Goal: Task Accomplishment & Management: Use online tool/utility

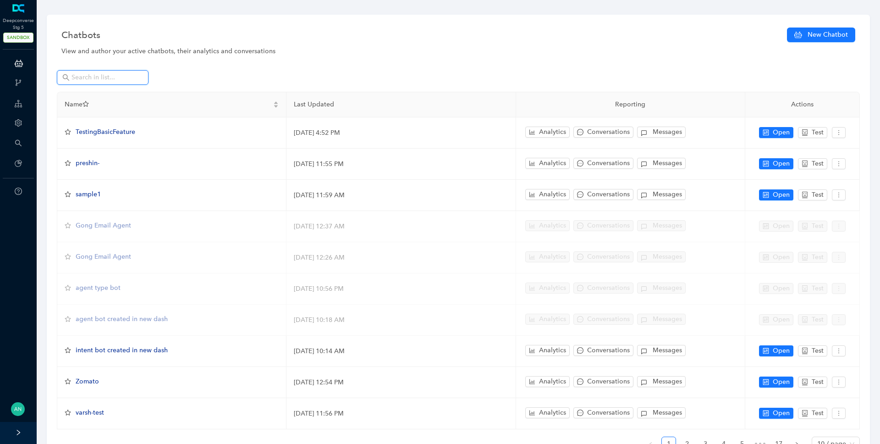
click at [105, 77] on input "text" at bounding box center [104, 77] width 64 height 10
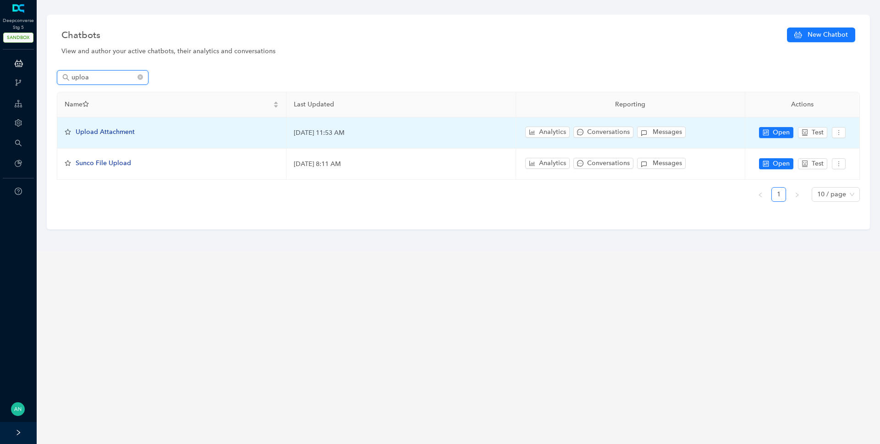
type input "uploa"
click at [107, 130] on span "Upload Attachment" at bounding box center [105, 132] width 59 height 8
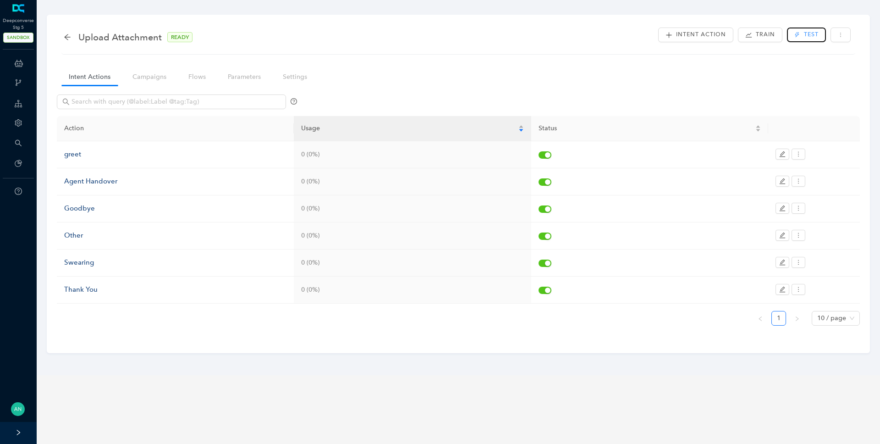
click at [813, 34] on span "Test" at bounding box center [811, 34] width 15 height 9
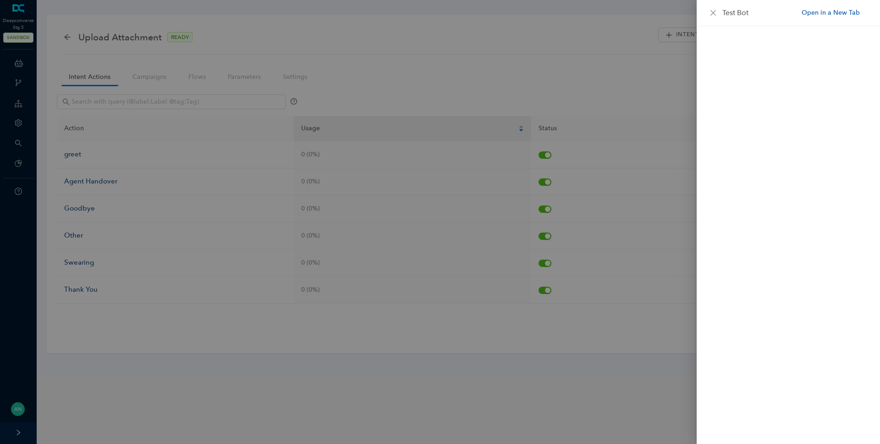
click at [826, 9] on link "Open in a New Tab" at bounding box center [831, 13] width 58 height 10
drag, startPoint x: 246, startPoint y: 166, endPoint x: 105, endPoint y: 149, distance: 142.8
click at [246, 166] on div at bounding box center [440, 222] width 880 height 444
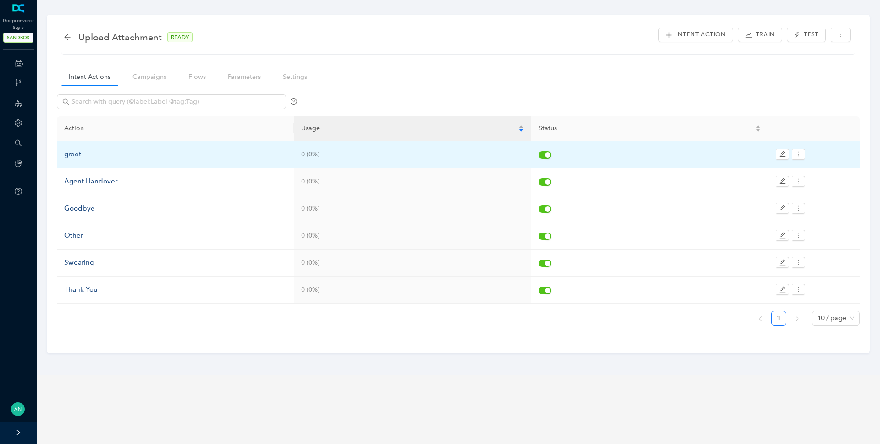
drag, startPoint x: 70, startPoint y: 149, endPoint x: 72, endPoint y: 156, distance: 7.6
click at [70, 150] on div "greet" at bounding box center [175, 154] width 222 height 11
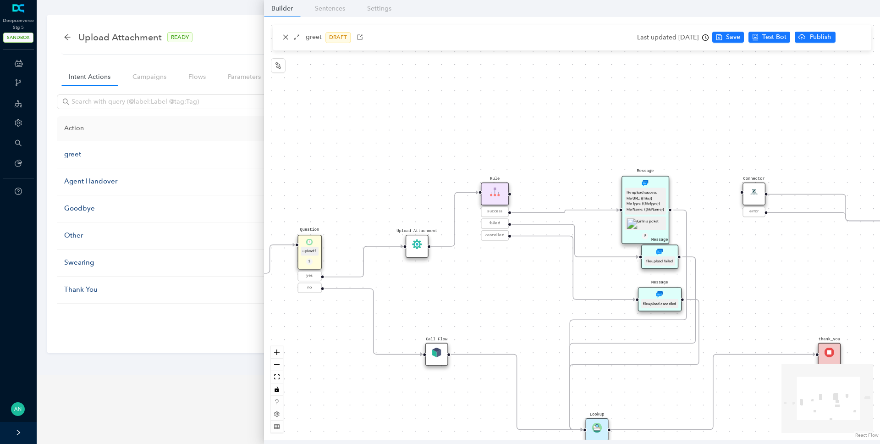
click at [442, 353] on img at bounding box center [437, 353] width 10 height 10
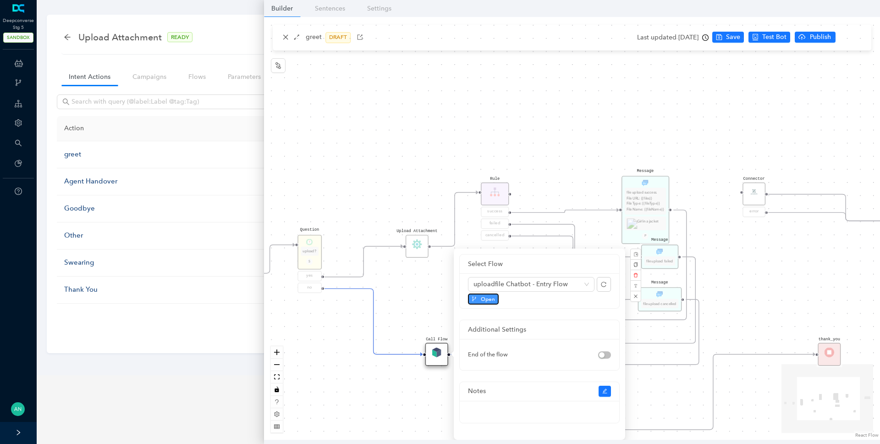
click at [486, 298] on span "Open" at bounding box center [488, 299] width 14 height 8
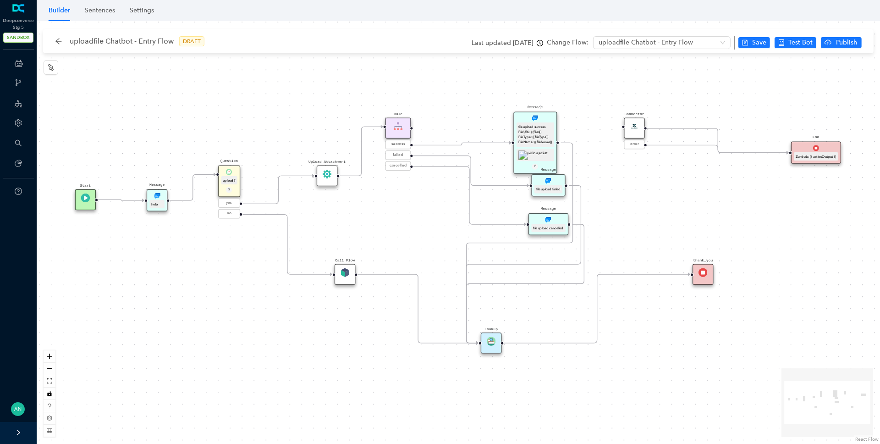
click at [325, 176] on img at bounding box center [327, 174] width 9 height 9
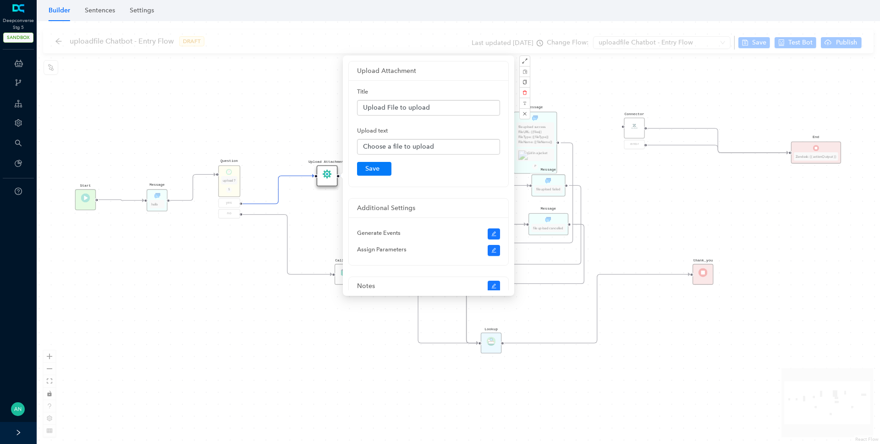
click at [282, 143] on div "Start thank_you Upload Attachment Message hello Question upload? S yes no Rule …" at bounding box center [459, 232] width 844 height 423
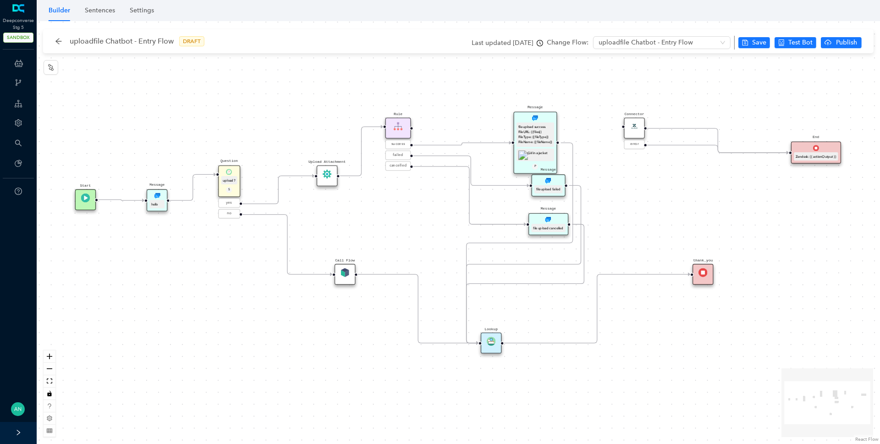
click at [398, 132] on div "Rule" at bounding box center [399, 127] width 26 height 21
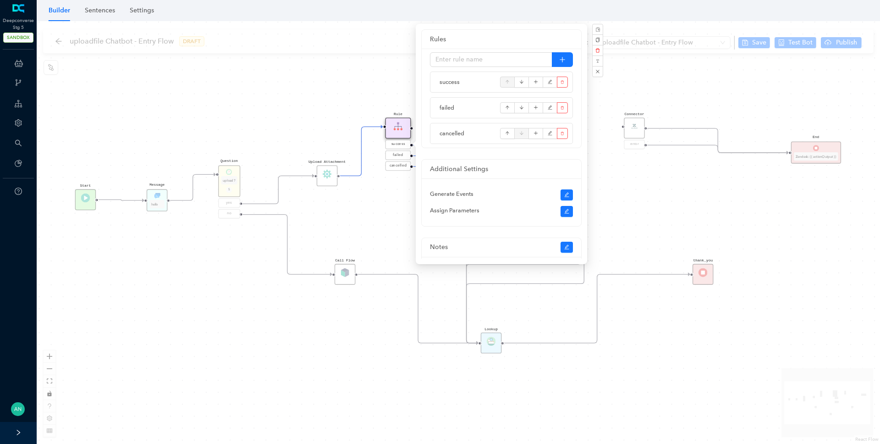
click at [376, 215] on div "Start thank_you Upload Attachment Message hello Question upload? S yes no Rule …" at bounding box center [459, 232] width 844 height 423
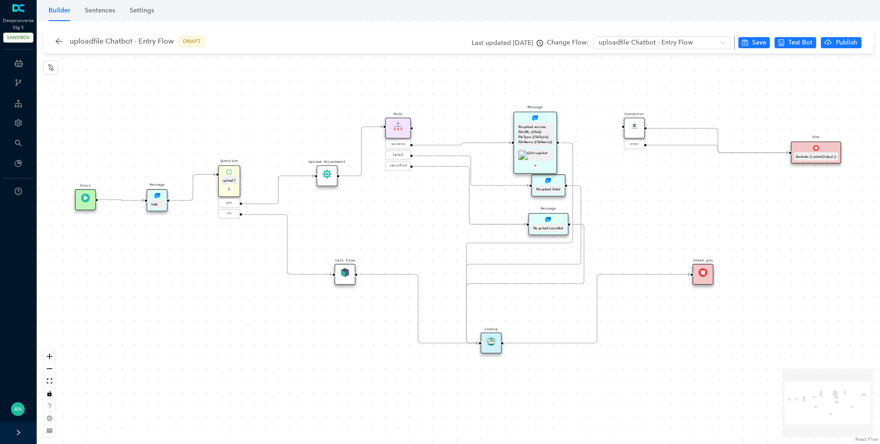
click at [545, 120] on div "Message file upload success. File URL: {{files}} File Type: {{fileType}} File N…" at bounding box center [535, 142] width 43 height 62
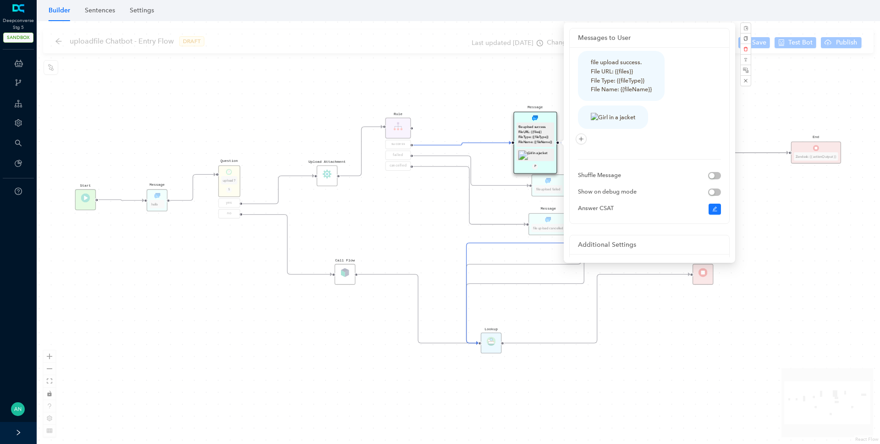
click at [377, 221] on div "Start thank_you Upload Attachment Message hello Question upload? S yes no Rule …" at bounding box center [459, 232] width 844 height 423
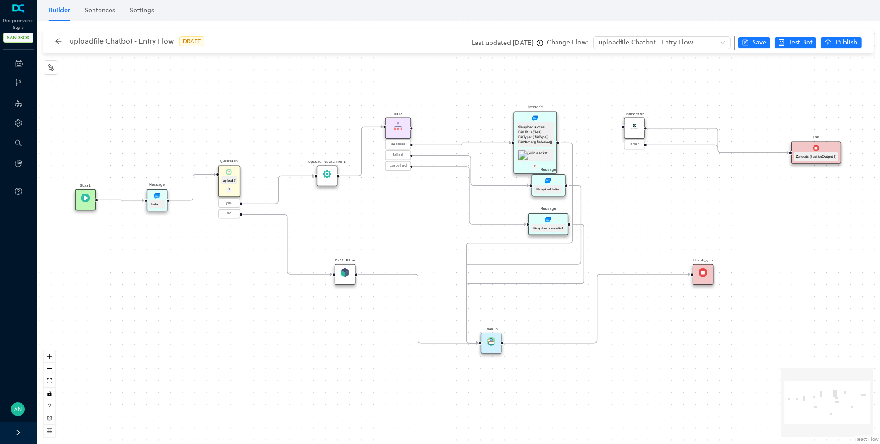
click at [398, 124] on img at bounding box center [398, 126] width 9 height 9
click at [413, 166] on icon "Edge from 7bf00e01-c0f2-4f53-96cf-2b45e0ad1389 to 41aa3cbe-81f9-4d08-43ab-fb6e2…" at bounding box center [470, 195] width 114 height 58
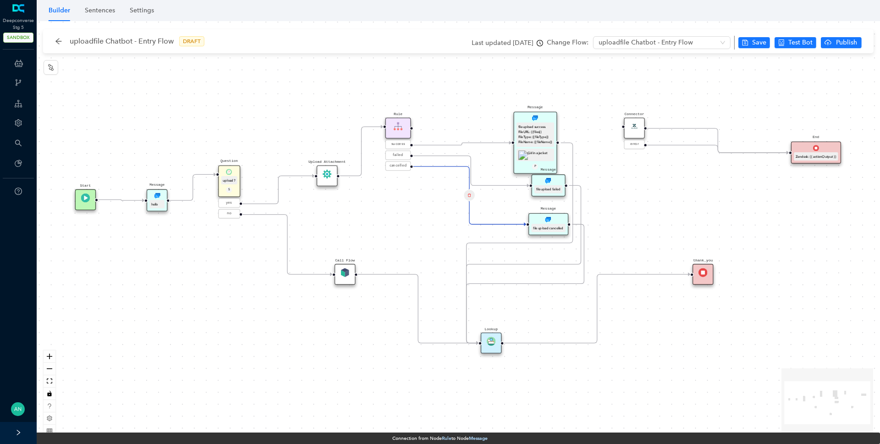
click at [405, 126] on div "Rule" at bounding box center [399, 127] width 26 height 21
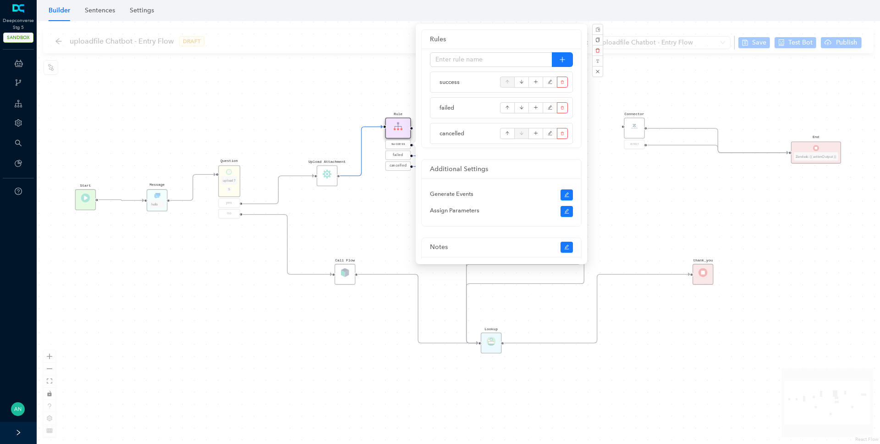
click at [385, 220] on div "Start thank_you Upload Attachment Message hello Question upload? S yes no Rule …" at bounding box center [459, 232] width 844 height 423
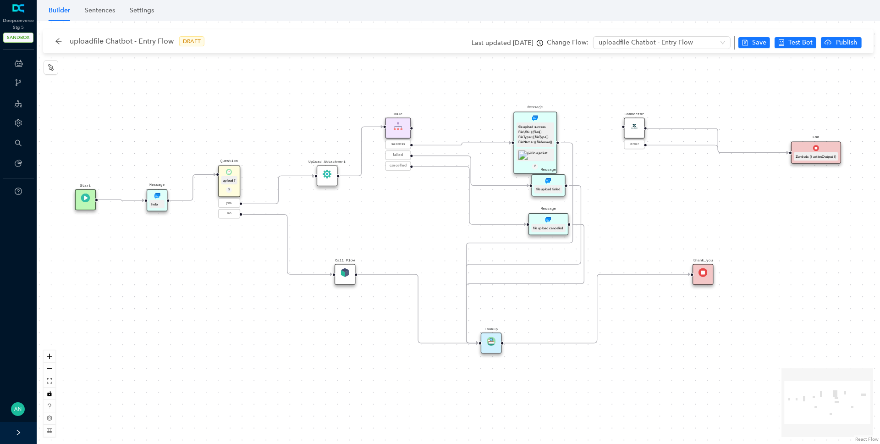
click at [406, 135] on div "Rule" at bounding box center [399, 127] width 26 height 21
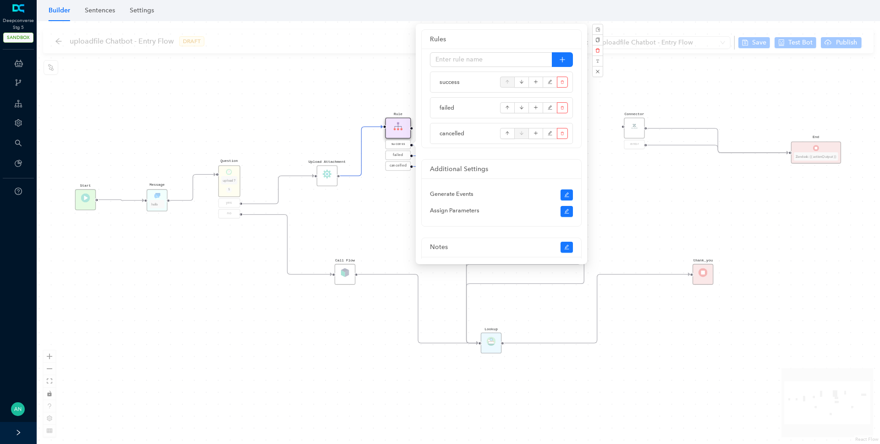
click at [371, 249] on div "Start thank_you Upload Attachment Message hello Question upload? S yes no Rule …" at bounding box center [459, 232] width 844 height 423
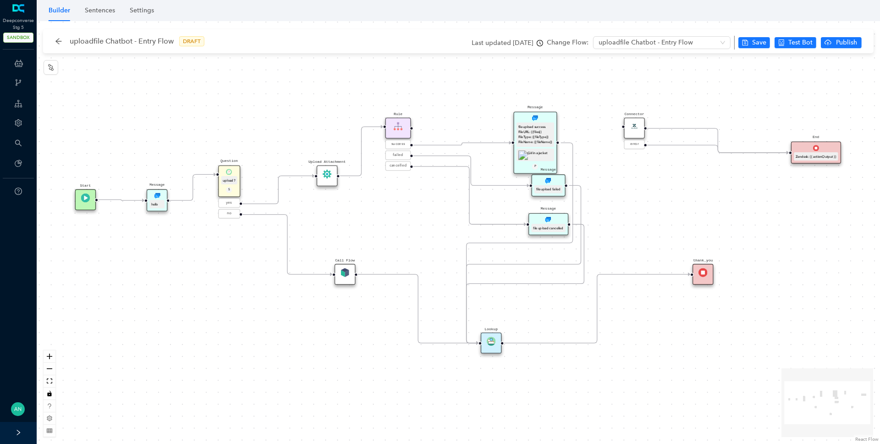
click at [352, 276] on div "Call Flow" at bounding box center [345, 274] width 21 height 21
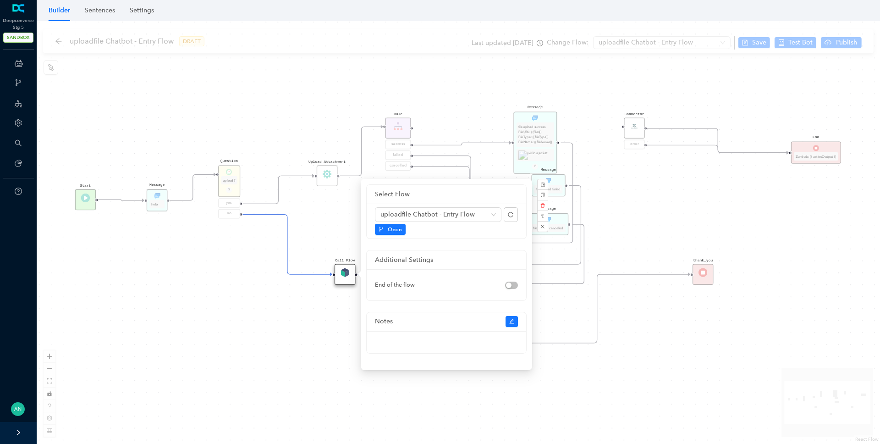
click at [405, 139] on div "Rule success failed cancelled" at bounding box center [399, 144] width 26 height 54
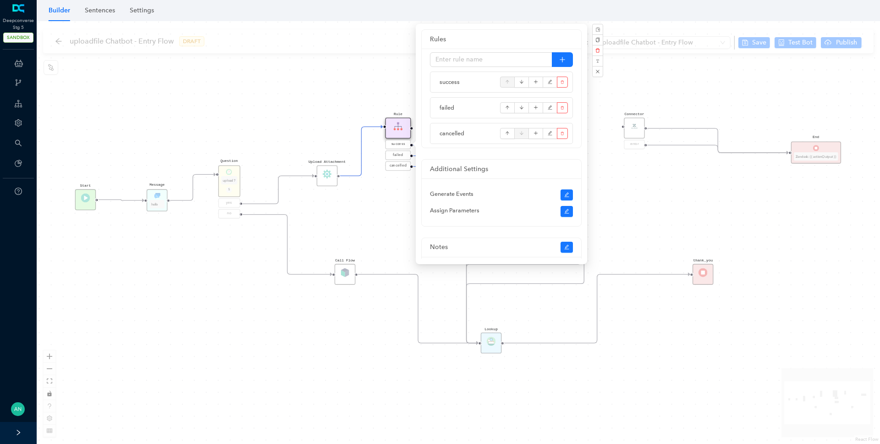
click at [344, 282] on div "Call Flow" at bounding box center [345, 274] width 21 height 21
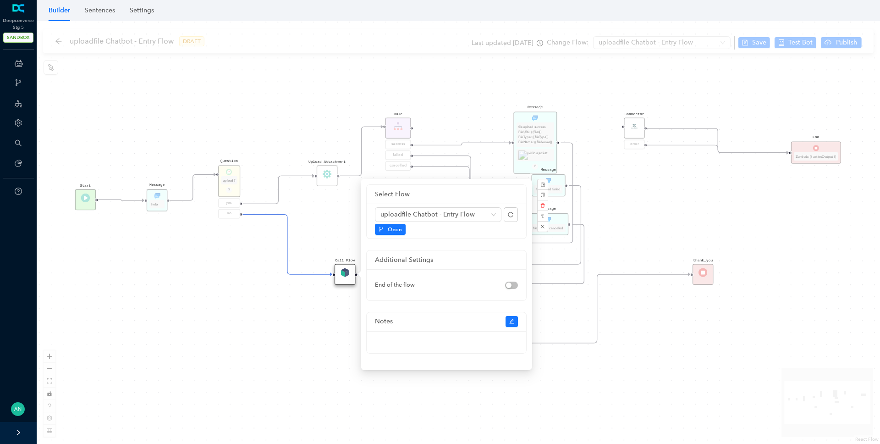
click at [403, 134] on div "Rule success failed cancelled" at bounding box center [399, 144] width 26 height 54
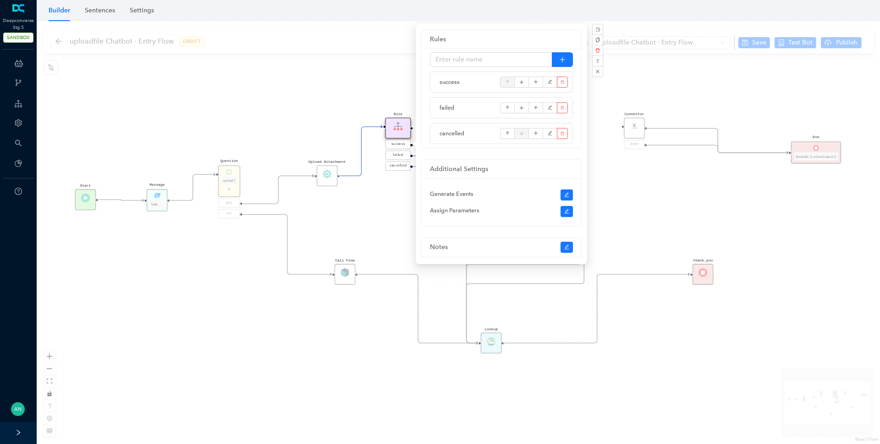
click at [378, 253] on div "Start thank_you Upload Attachment Message hello Question upload? S yes no Rule …" at bounding box center [459, 232] width 844 height 423
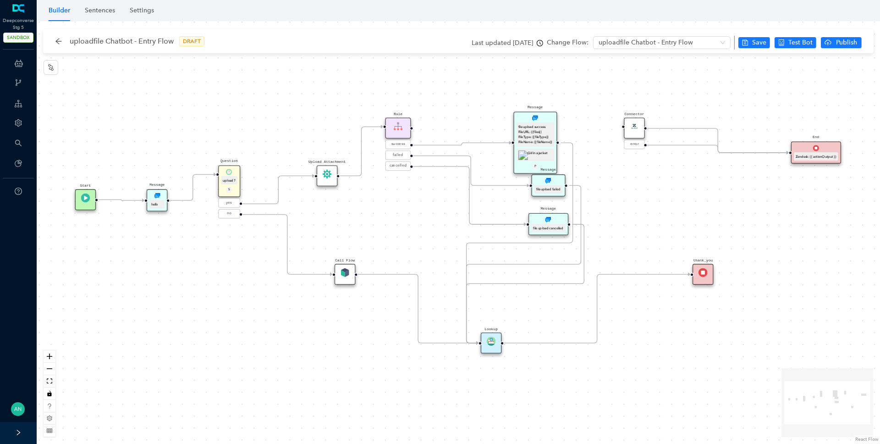
click at [347, 279] on div "Call Flow" at bounding box center [345, 274] width 21 height 21
click at [405, 134] on div "Rule" at bounding box center [399, 127] width 26 height 21
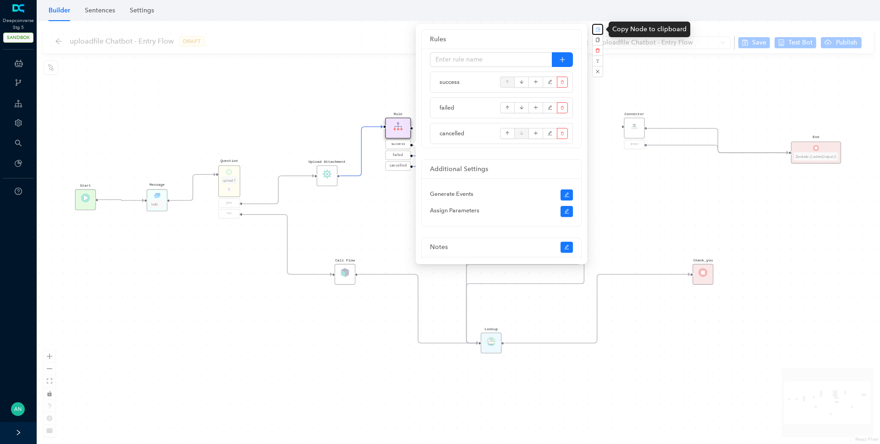
click at [599, 27] on icon "button" at bounding box center [598, 29] width 5 height 5
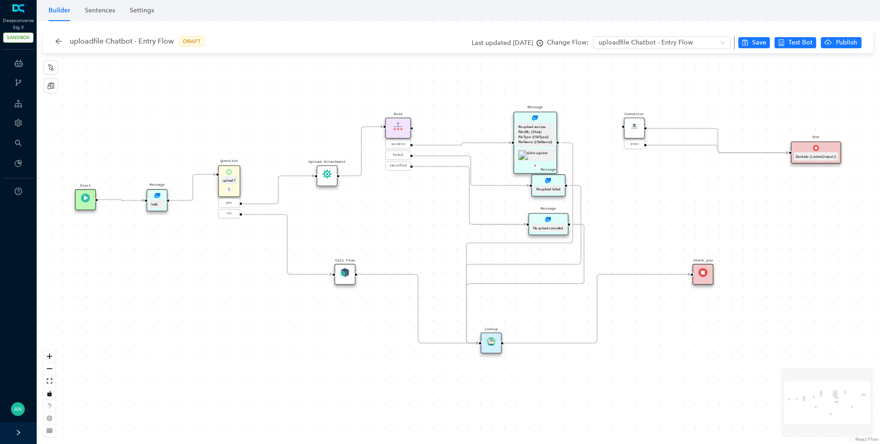
click at [539, 122] on div "file upload success. File URL: {{files}} File Type: {{fileType}} File Name: {{f…" at bounding box center [535, 134] width 37 height 24
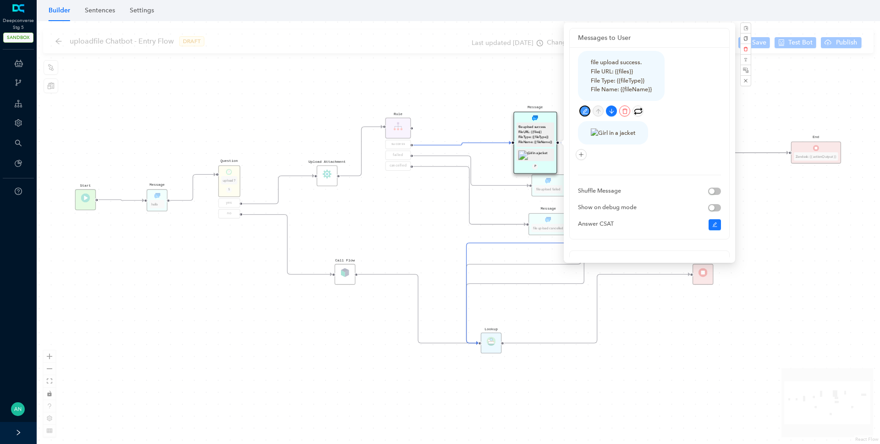
click at [584, 112] on icon "edit" at bounding box center [585, 111] width 6 height 6
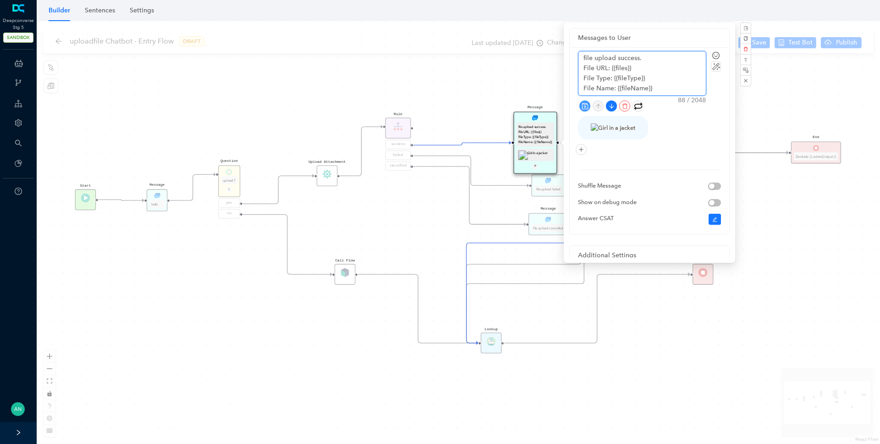
click at [647, 81] on textarea "file upload success. File URL: {{files}} File Type: {{fileType}} File Name: {{f…" at bounding box center [642, 73] width 127 height 44
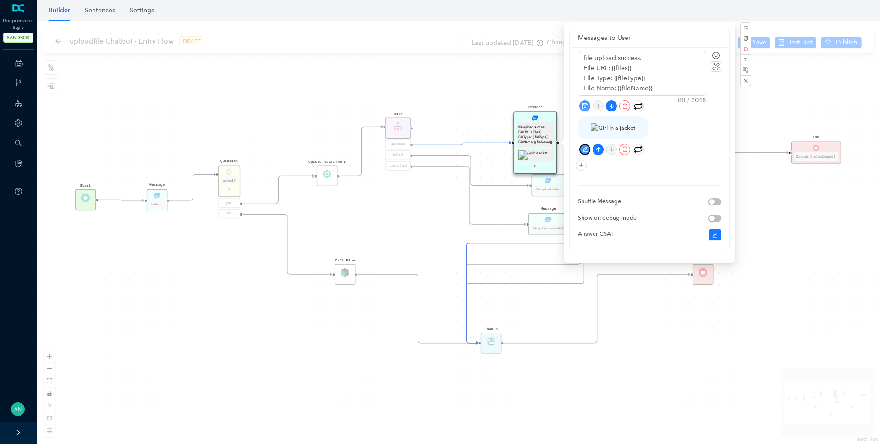
click at [586, 147] on icon "edit" at bounding box center [585, 150] width 6 height 6
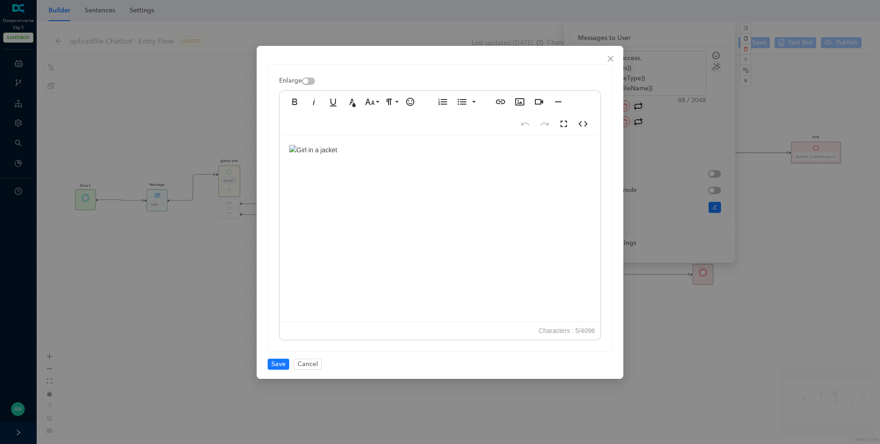
click at [352, 150] on div at bounding box center [440, 226] width 321 height 183
click at [614, 57] on icon "close" at bounding box center [610, 58] width 7 height 7
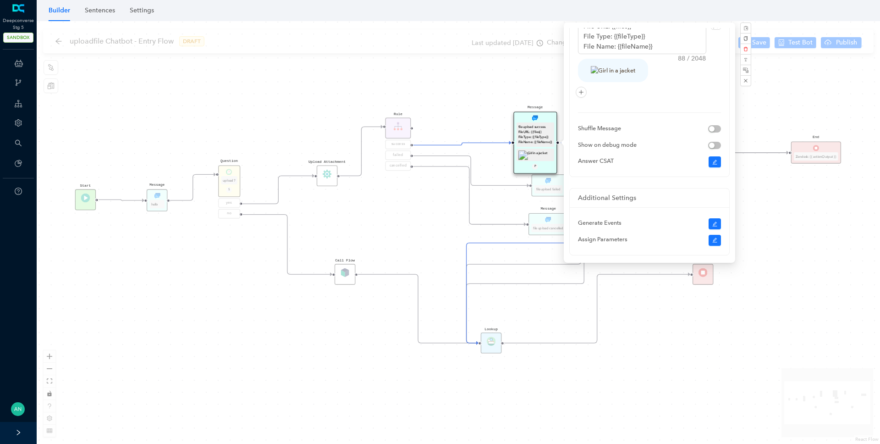
scroll to position [83, 0]
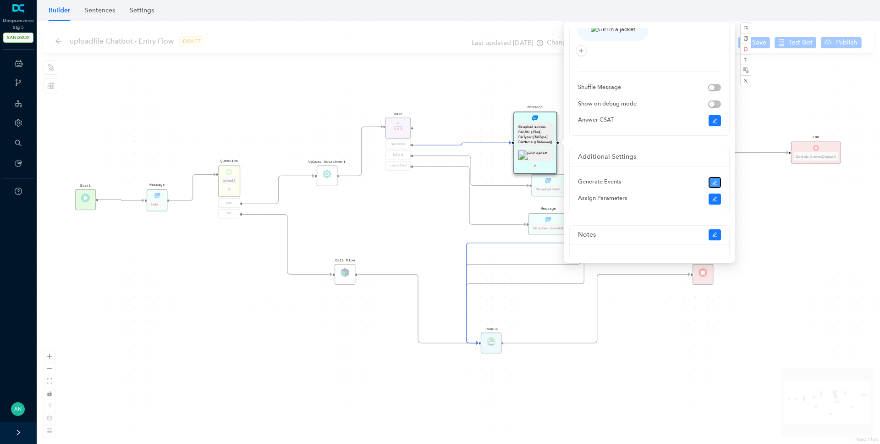
click at [718, 182] on button "button" at bounding box center [715, 182] width 13 height 11
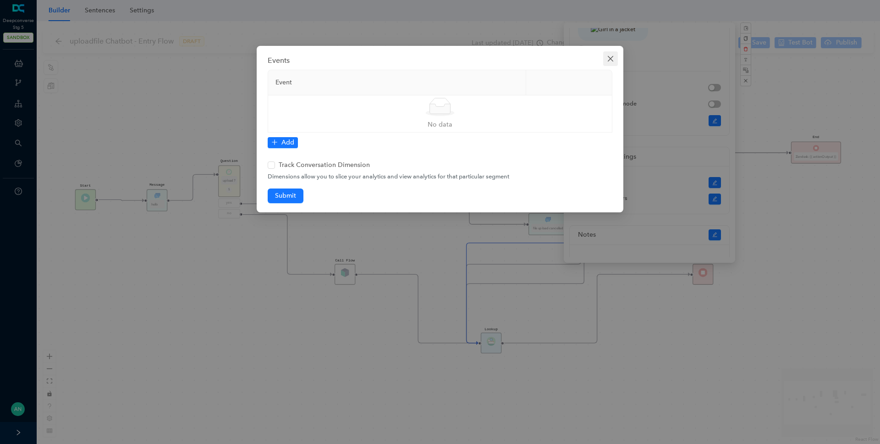
click at [609, 55] on icon "close" at bounding box center [610, 58] width 7 height 7
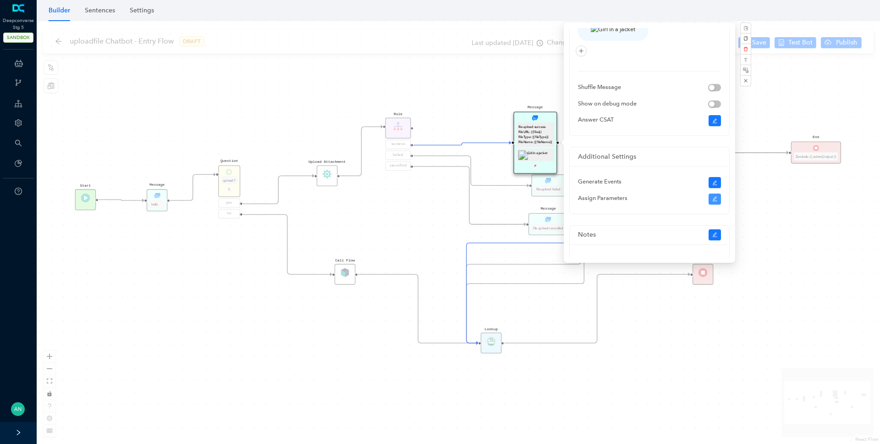
click at [709, 204] on div at bounding box center [715, 198] width 13 height 11
click at [714, 199] on icon "edit" at bounding box center [715, 199] width 5 height 5
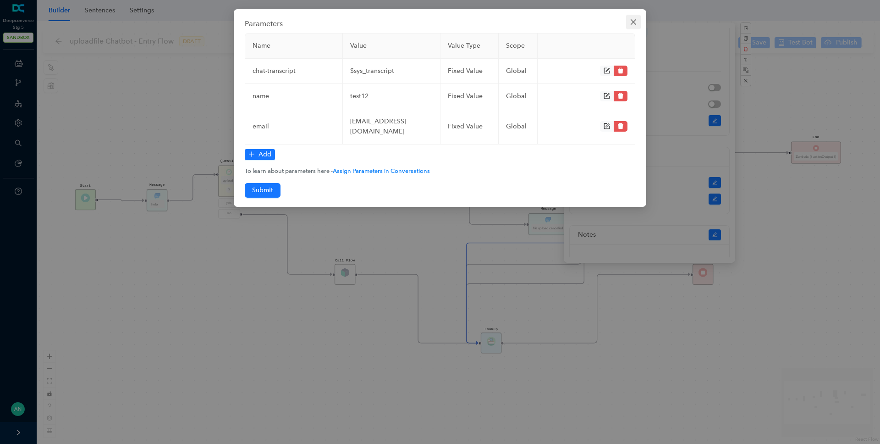
click at [636, 22] on icon "close" at bounding box center [633, 21] width 7 height 7
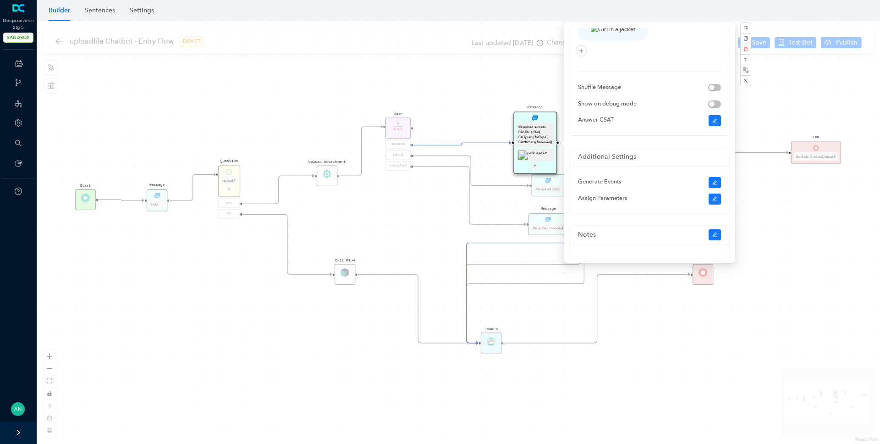
click at [442, 85] on div "Start thank_you Upload Attachment Message hello Question upload? S yes no Rule …" at bounding box center [459, 232] width 844 height 423
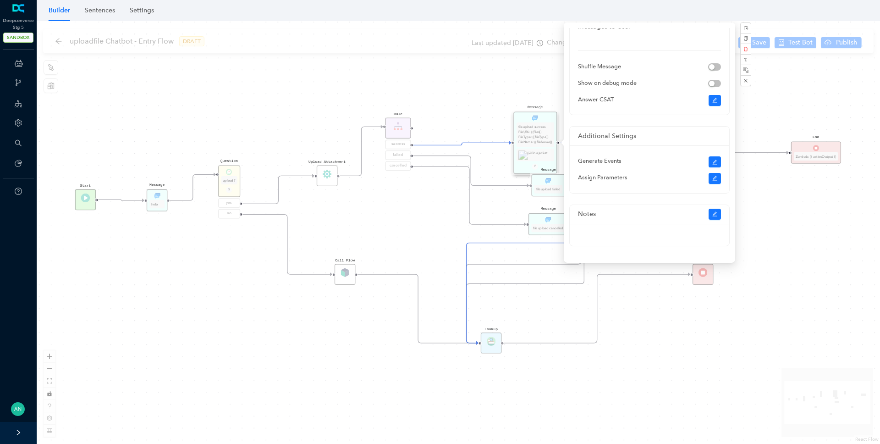
scroll to position [0, 0]
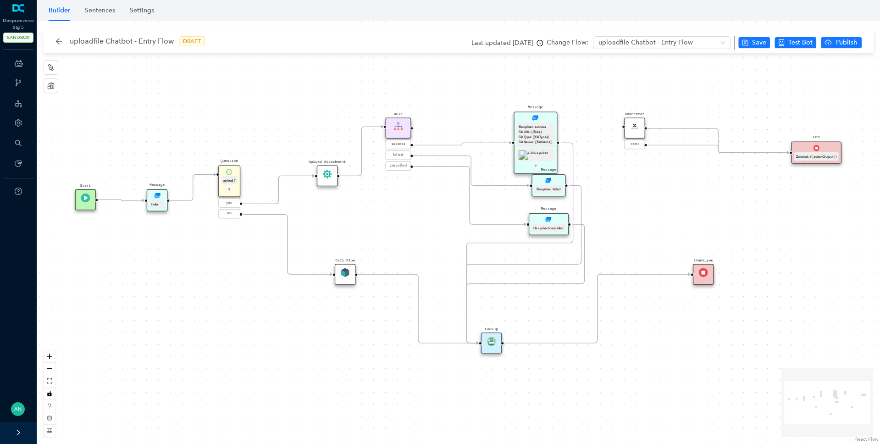
click at [533, 126] on div "file upload success. File URL: {{files}} File Type: {{fileType}} File Name: {{f…" at bounding box center [536, 134] width 34 height 21
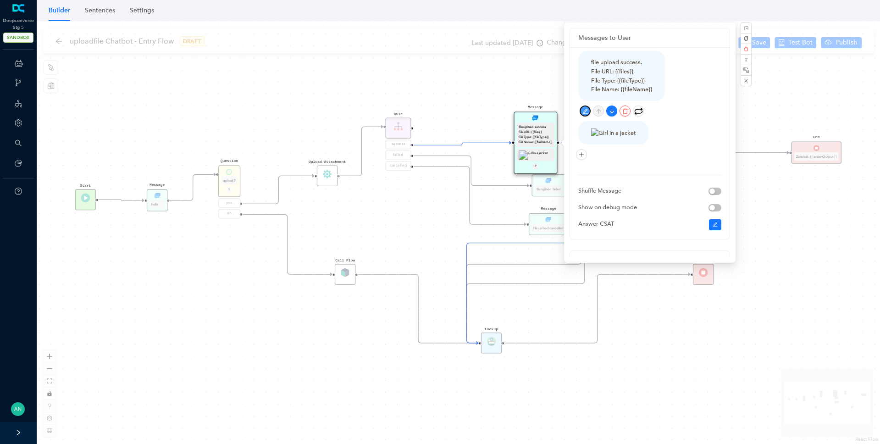
click at [586, 107] on button "button" at bounding box center [585, 110] width 11 height 11
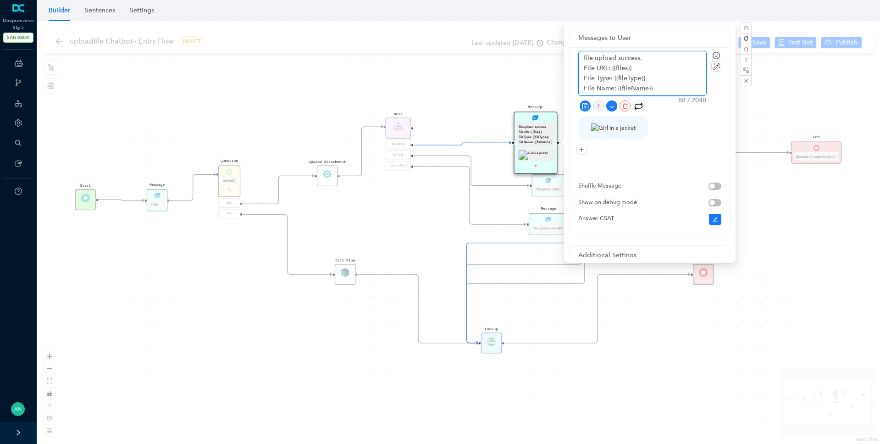
click at [628, 87] on textarea "file upload success. File URL: {{files}} File Type: {{fileType}} File Name: {{f…" at bounding box center [642, 73] width 127 height 44
click at [410, 223] on div "Start thank_you Upload Attachment Message hello Question upload? S yes no Rule …" at bounding box center [459, 232] width 844 height 423
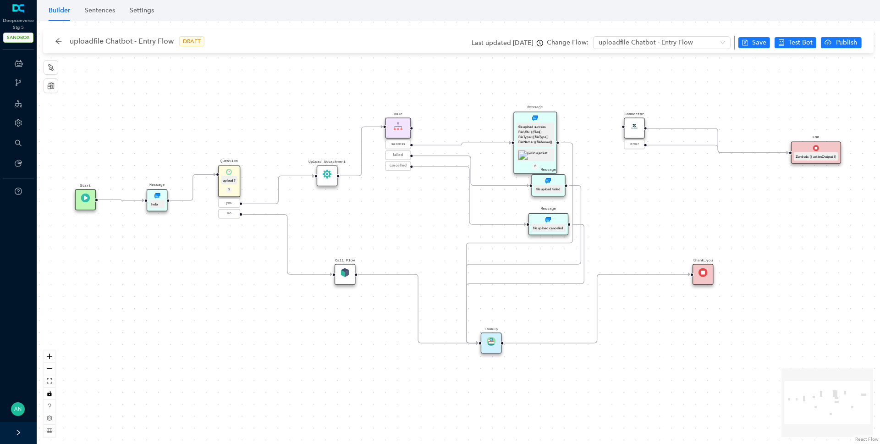
click at [399, 134] on div "Rule" at bounding box center [399, 127] width 26 height 21
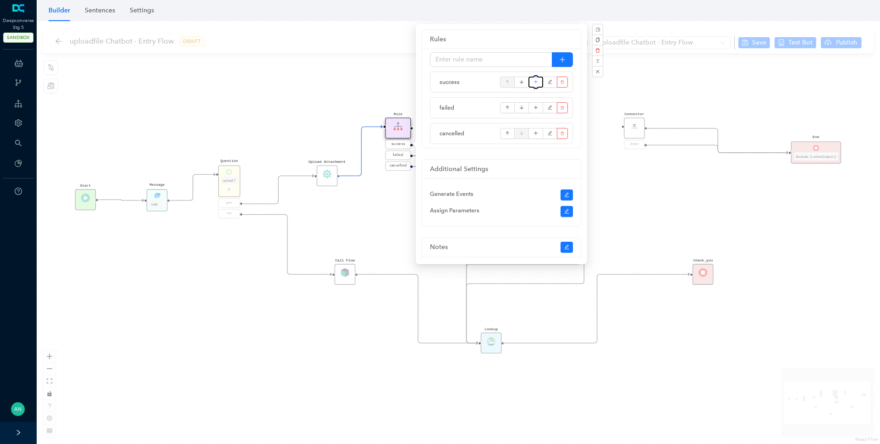
click at [535, 81] on icon "plus" at bounding box center [536, 82] width 5 height 14
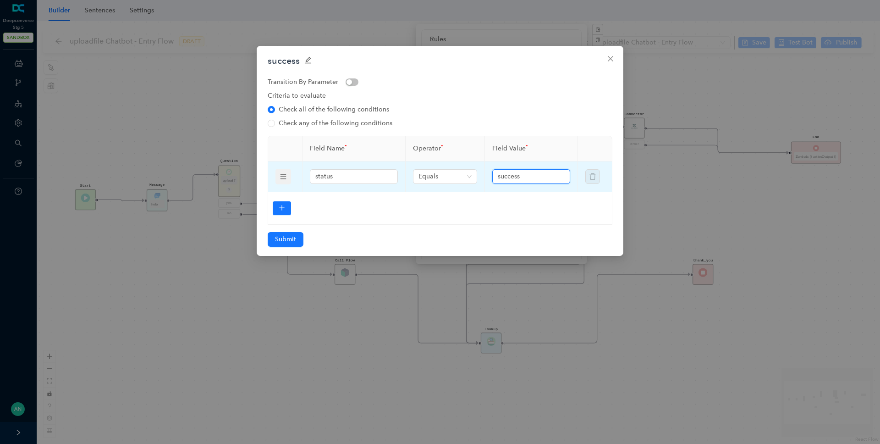
click at [511, 174] on input "success" at bounding box center [530, 176] width 65 height 10
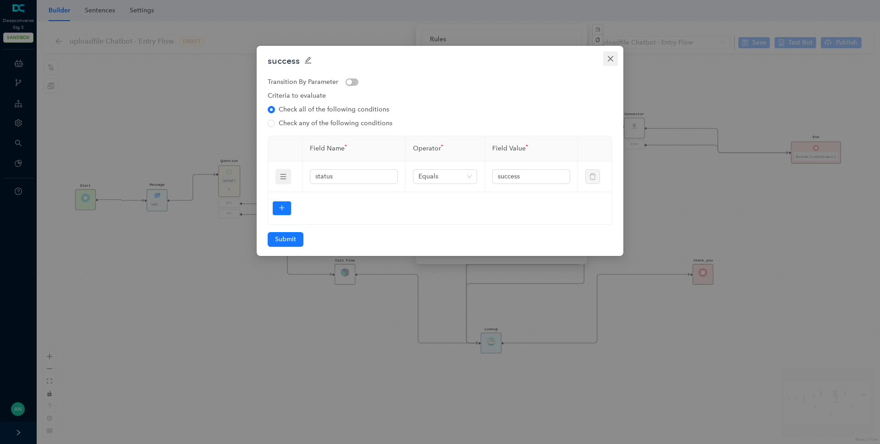
click at [612, 61] on icon "close" at bounding box center [610, 58] width 7 height 7
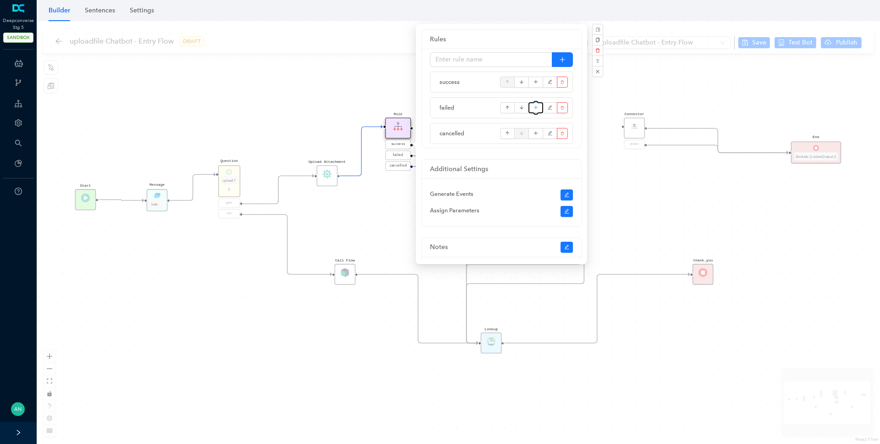
click at [539, 108] on button "button" at bounding box center [536, 107] width 15 height 11
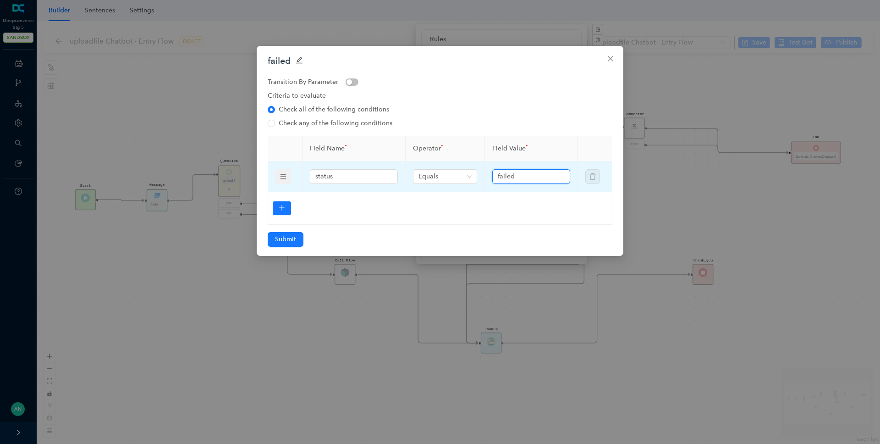
click at [511, 178] on input "failed" at bounding box center [530, 176] width 65 height 10
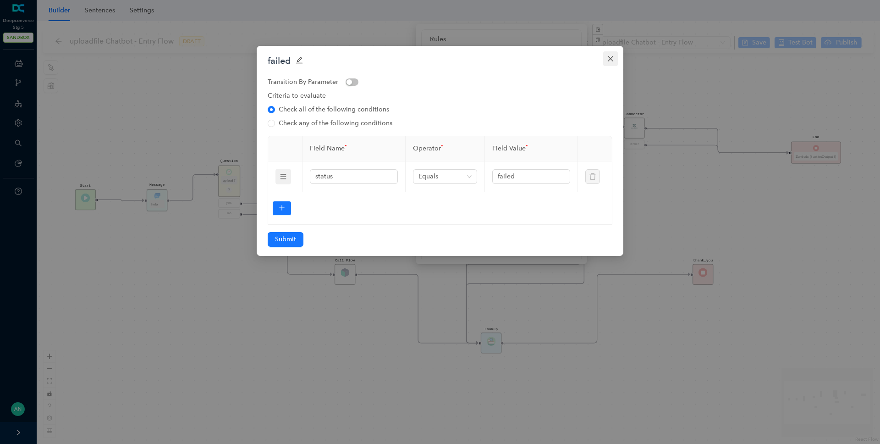
click at [616, 61] on span "Close" at bounding box center [610, 58] width 15 height 7
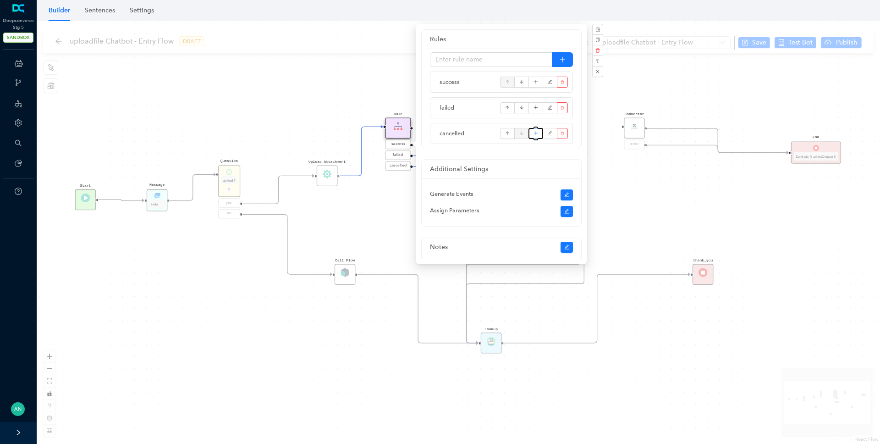
click at [537, 135] on icon "plus" at bounding box center [536, 134] width 5 height 14
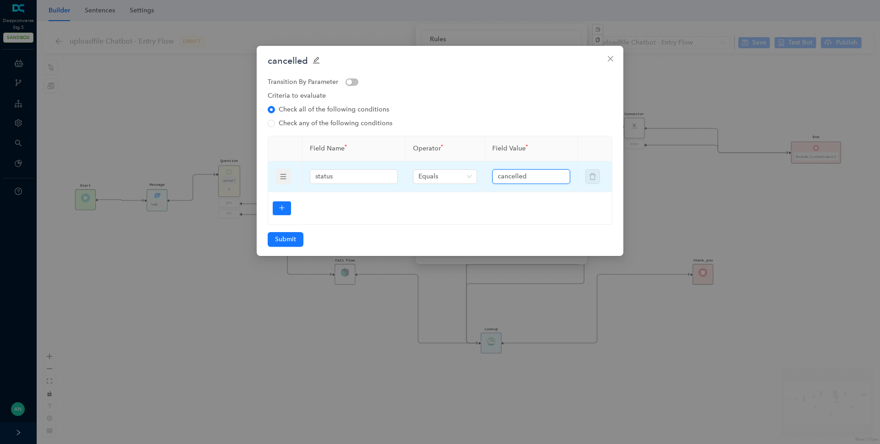
click at [520, 178] on input "cancelled" at bounding box center [530, 176] width 65 height 10
